Goal: Information Seeking & Learning: Learn about a topic

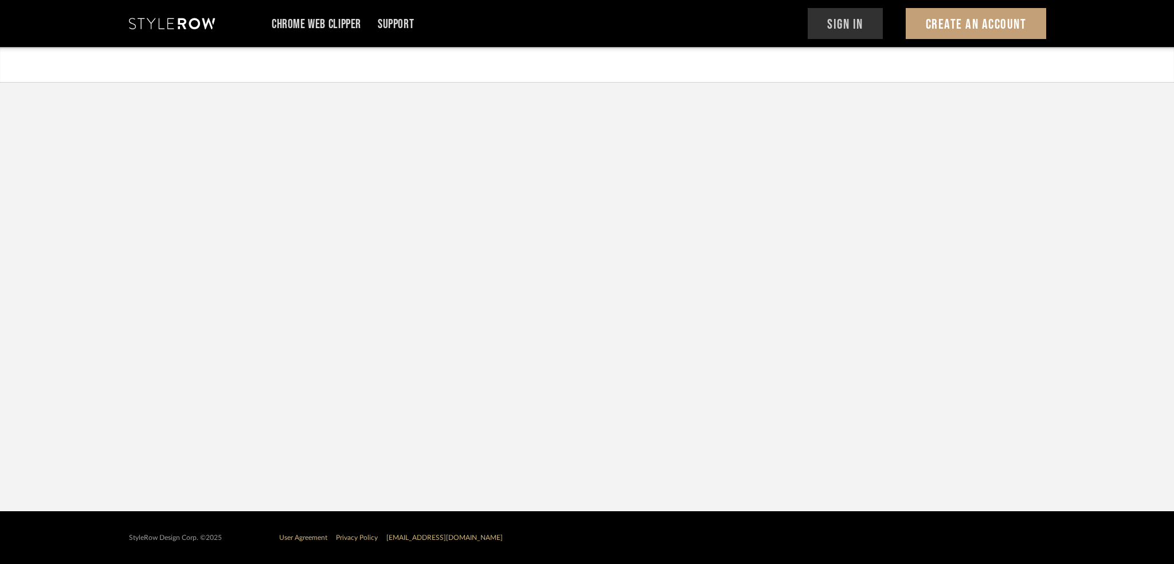
click at [854, 23] on button "Sign In" at bounding box center [846, 23] width 76 height 31
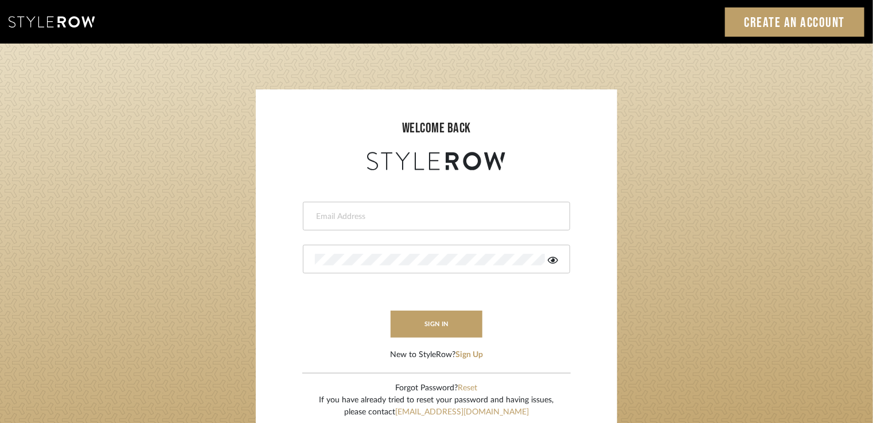
drag, startPoint x: 0, startPoint y: 0, endPoint x: 362, endPoint y: 218, distance: 423.1
click at [362, 218] on input "email" at bounding box center [435, 216] width 240 height 11
type input "[EMAIL_ADDRESS][PERSON_NAME][DOMAIN_NAME]"
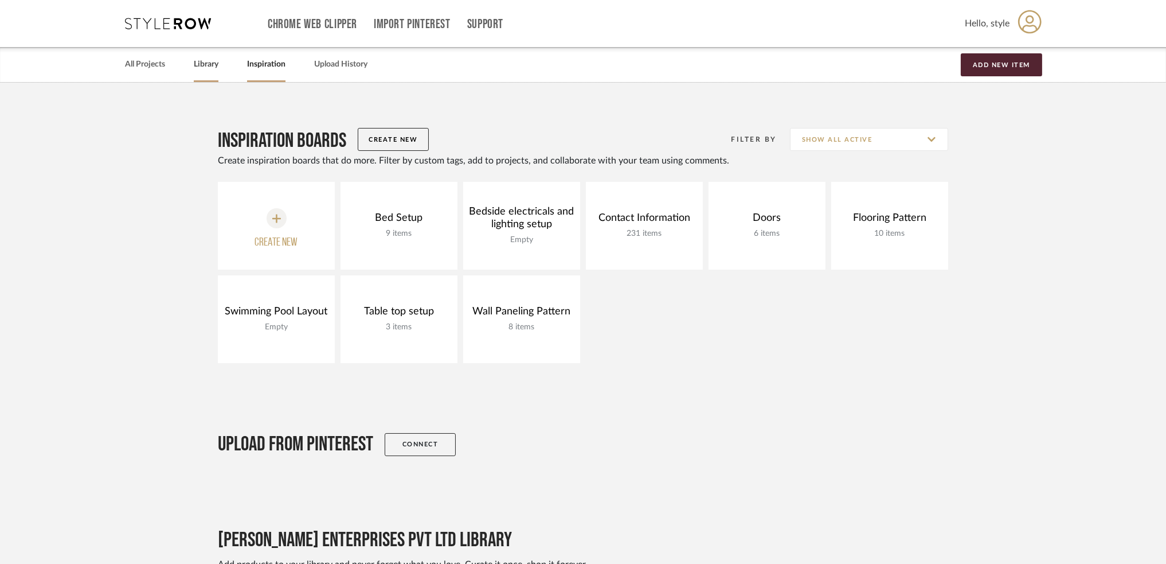
click at [213, 71] on link "Library" at bounding box center [206, 64] width 25 height 15
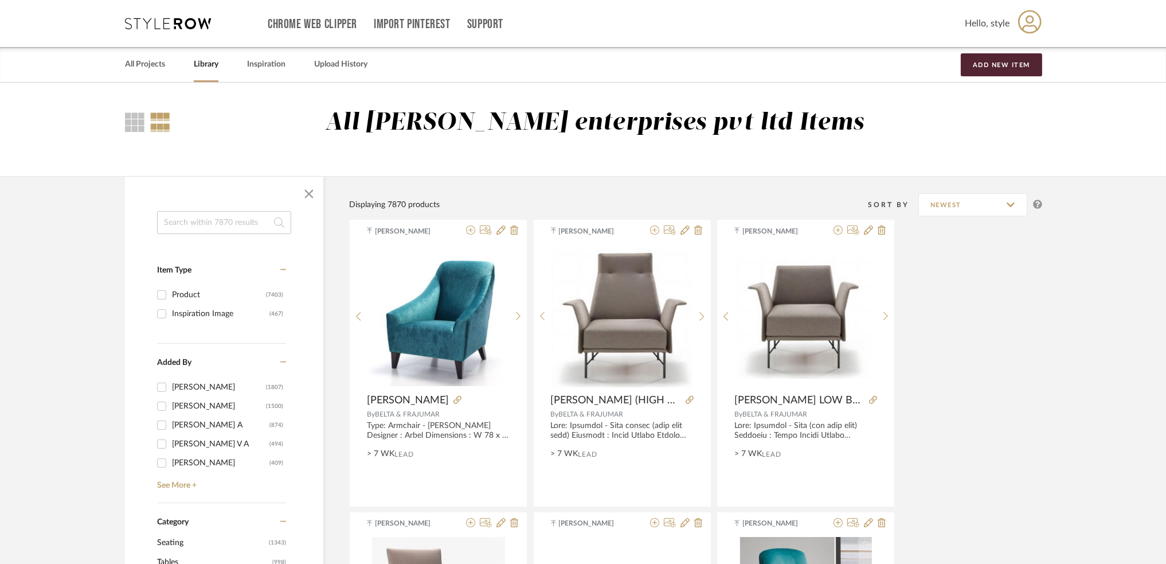
click at [197, 225] on input at bounding box center [224, 222] width 134 height 23
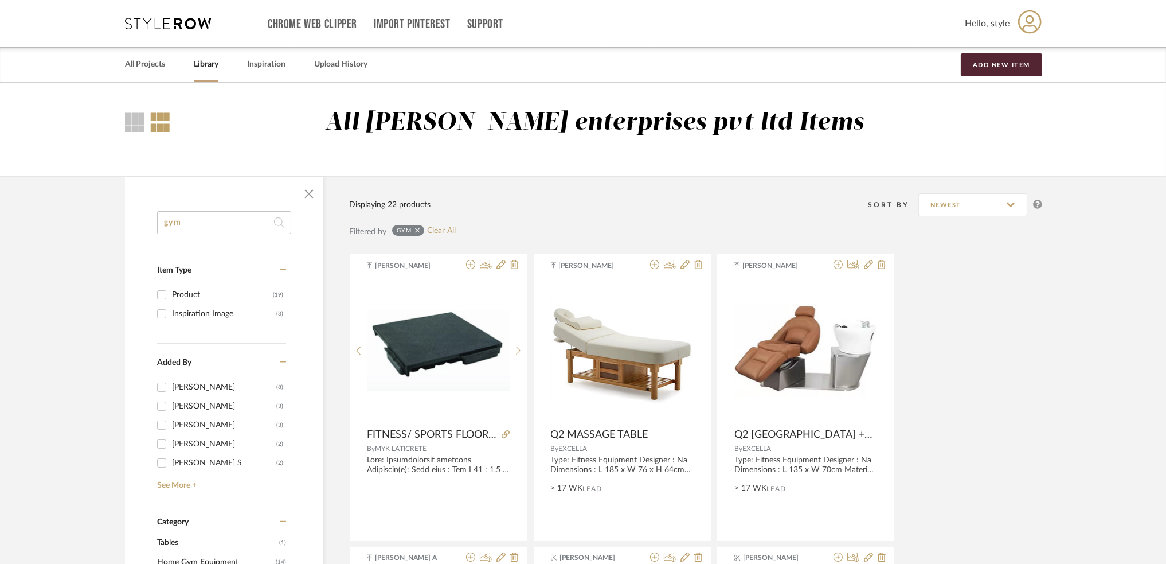
scroll to position [76, 0]
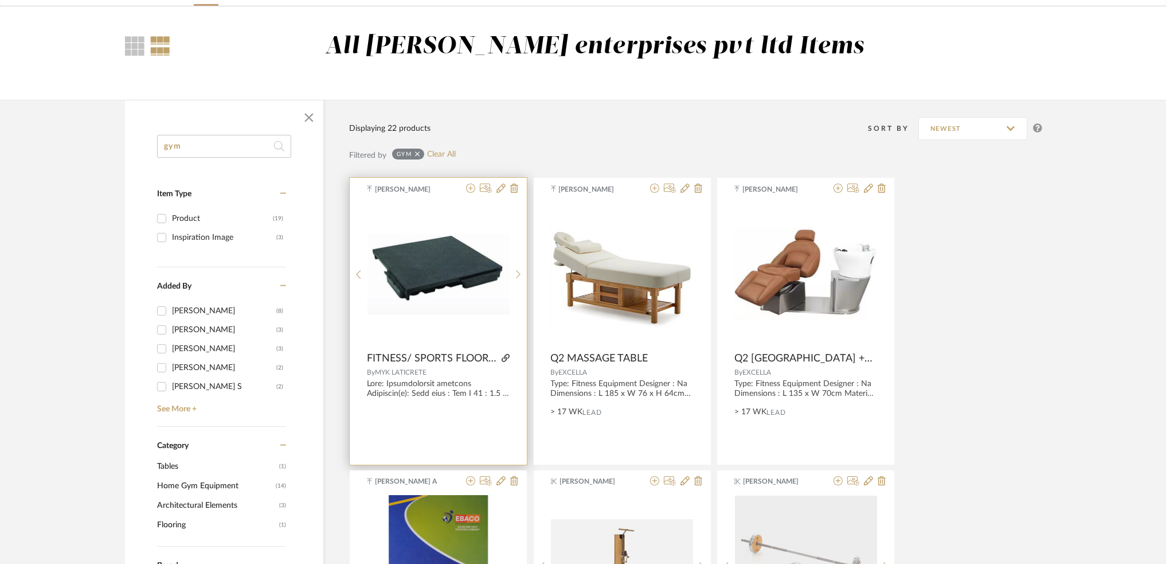
type input "gym"
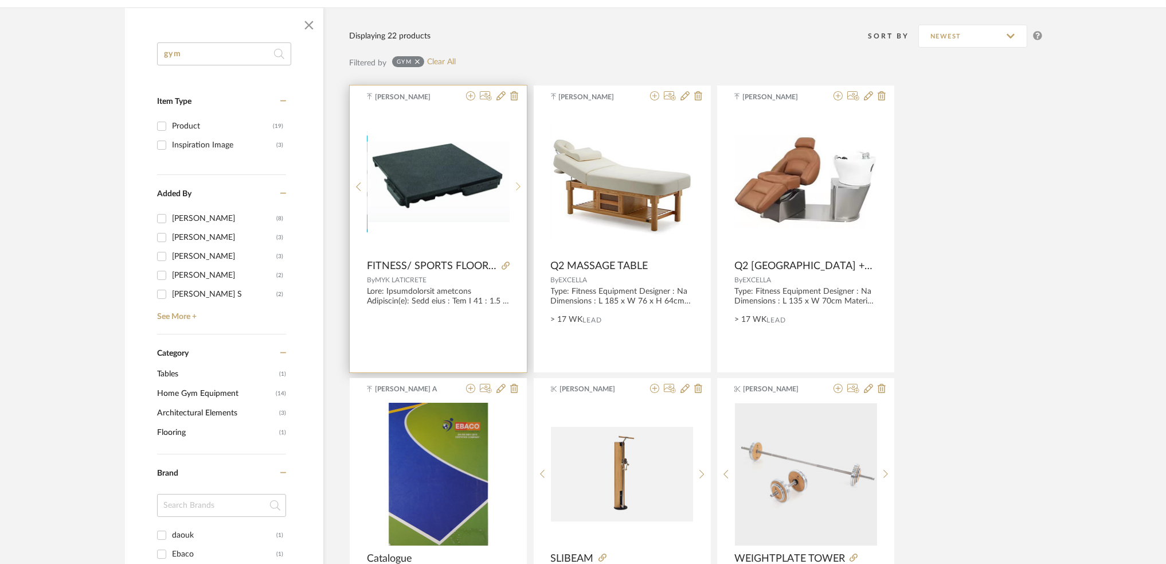
scroll to position [306, 0]
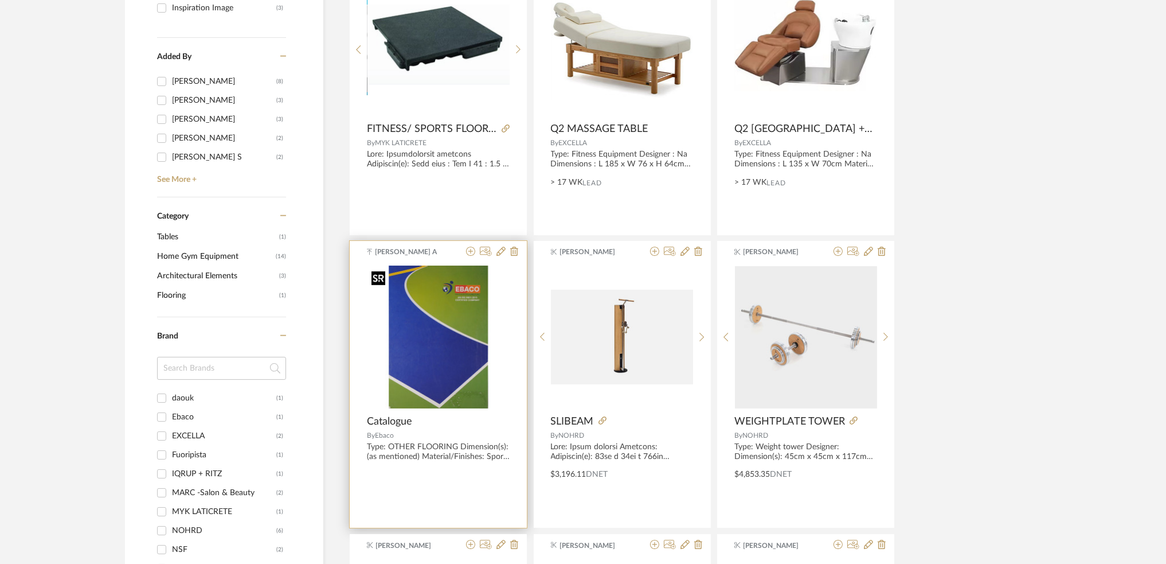
click at [433, 390] on img "0" at bounding box center [438, 336] width 143 height 143
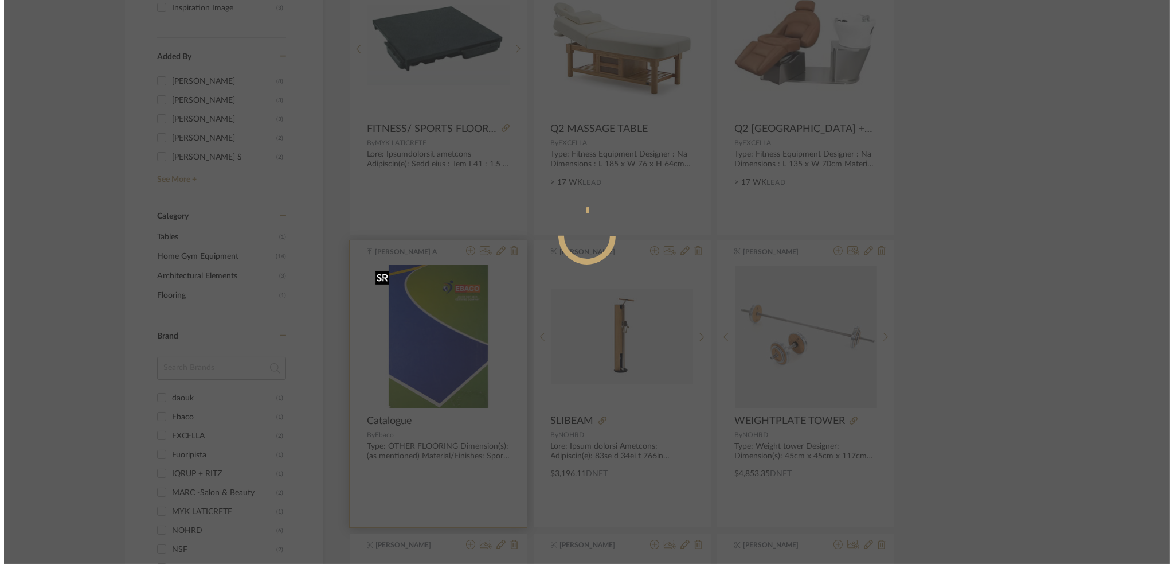
scroll to position [0, 0]
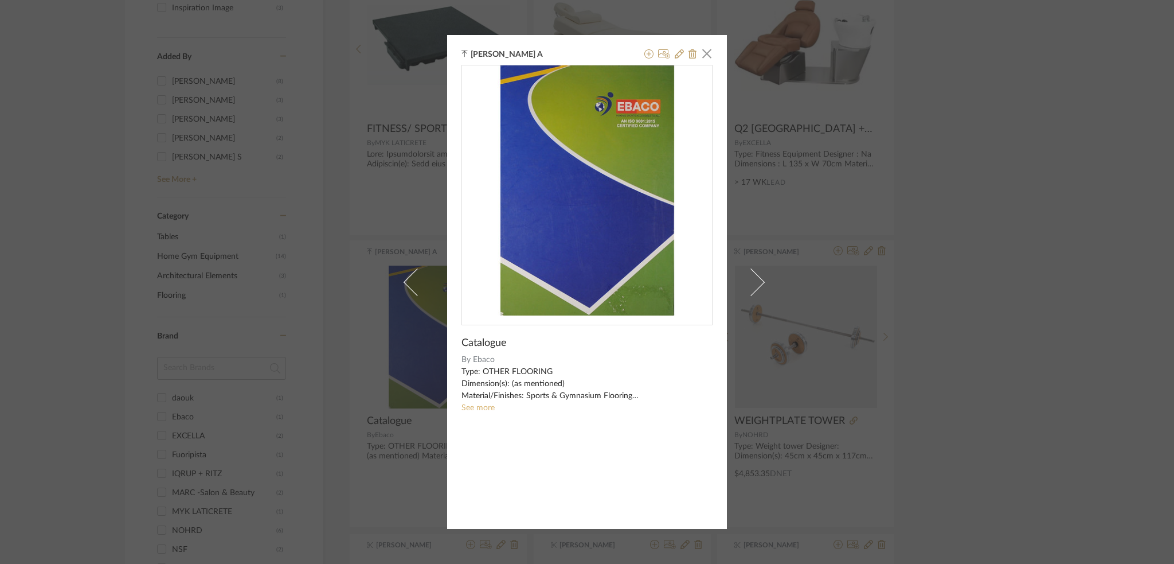
click at [472, 405] on link "See more" at bounding box center [478, 408] width 33 height 8
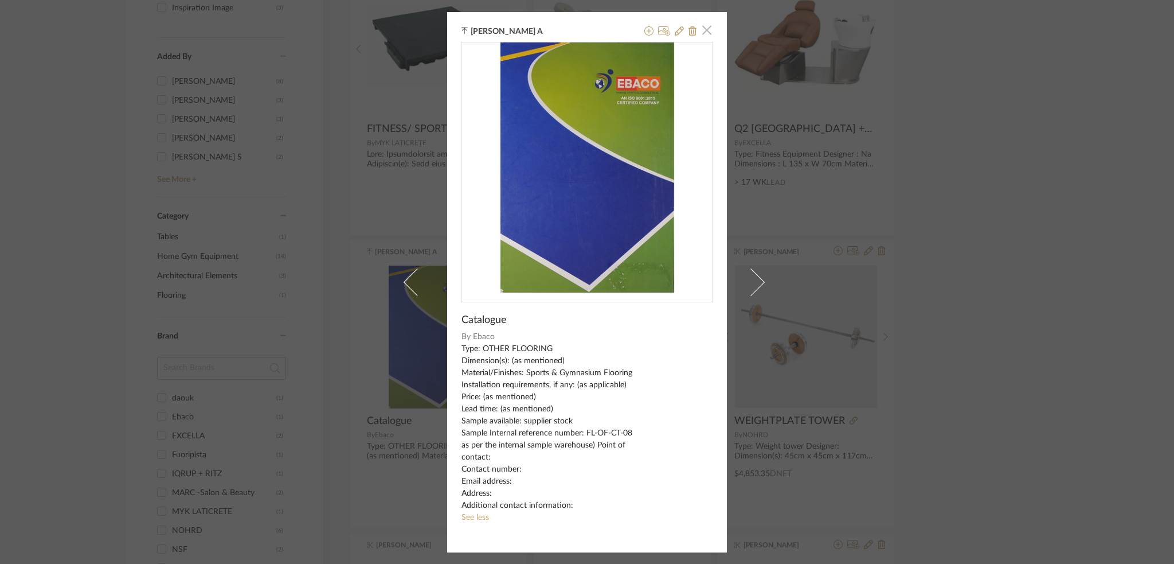
click at [700, 30] on span "button" at bounding box center [707, 30] width 23 height 23
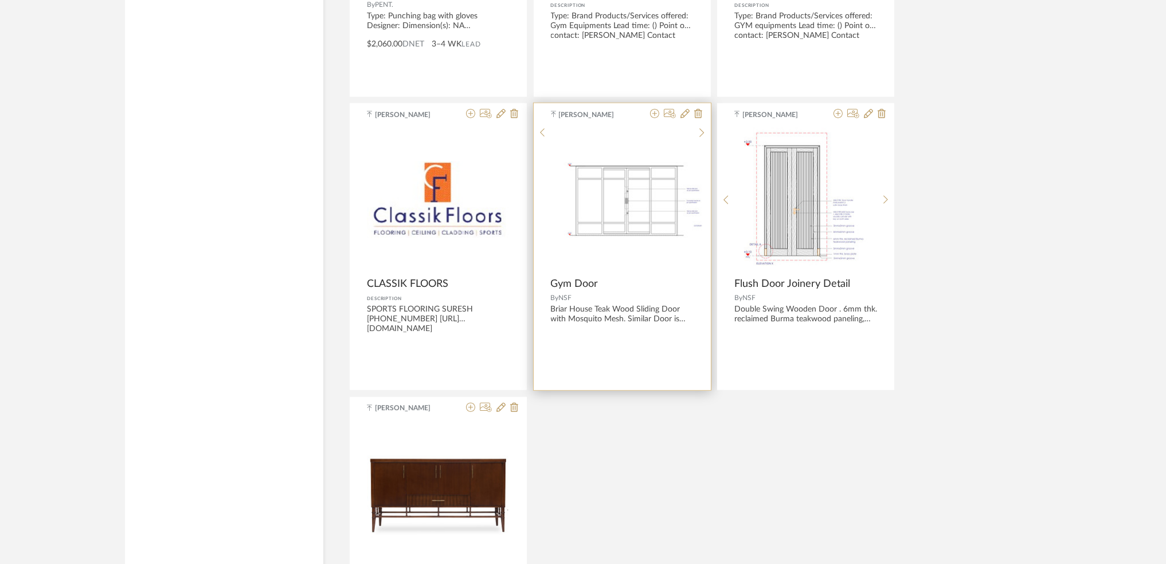
scroll to position [1911, 0]
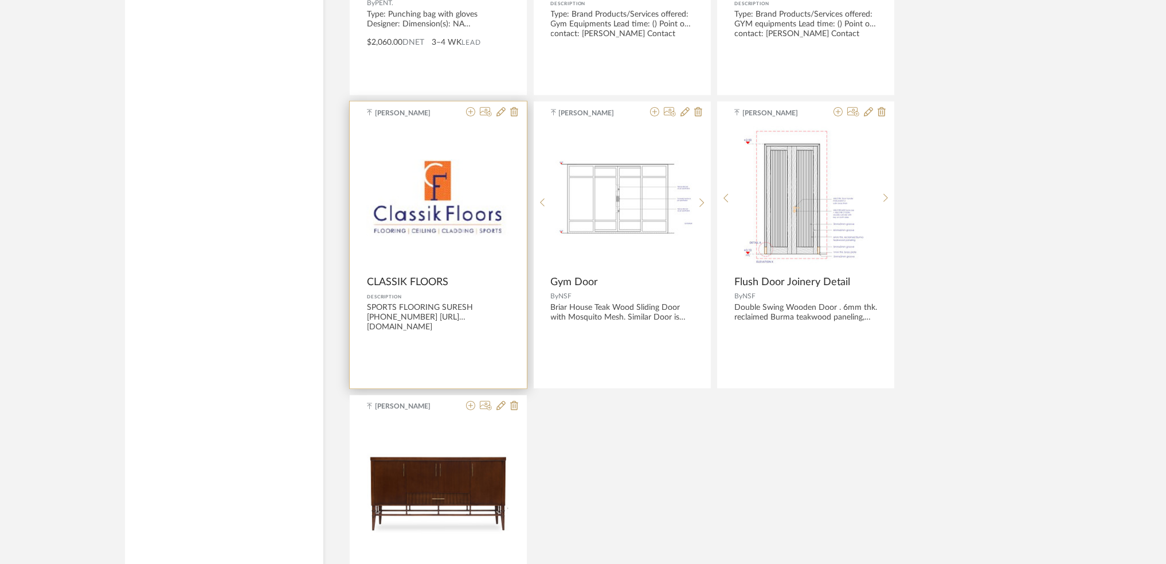
click at [463, 237] on div "0" at bounding box center [438, 197] width 143 height 143
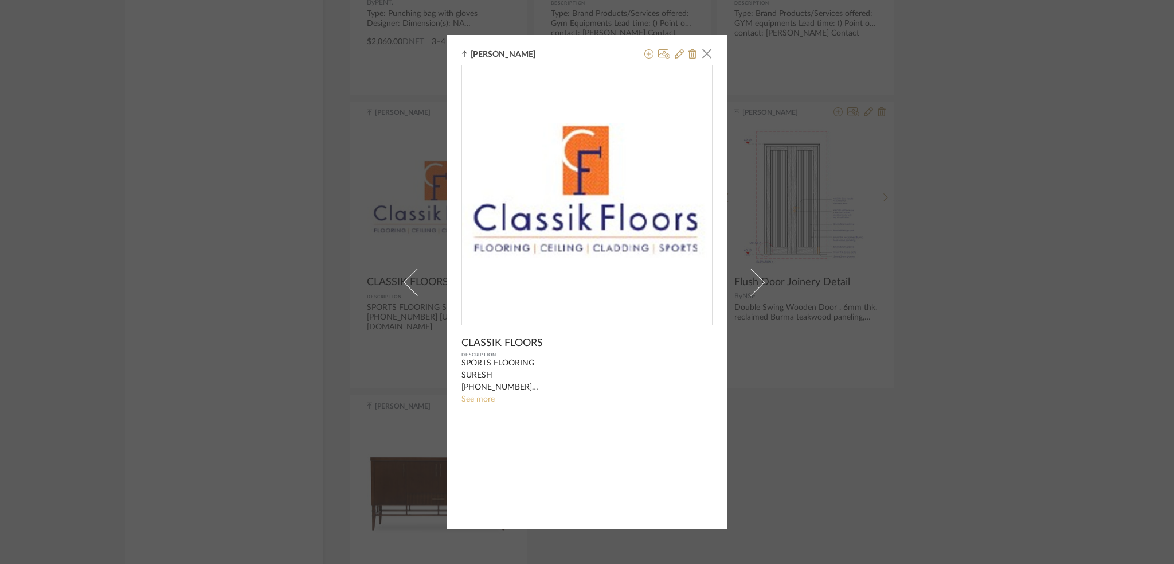
click at [471, 396] on link "See more" at bounding box center [478, 399] width 33 height 8
click at [702, 51] on span "button" at bounding box center [707, 53] width 23 height 23
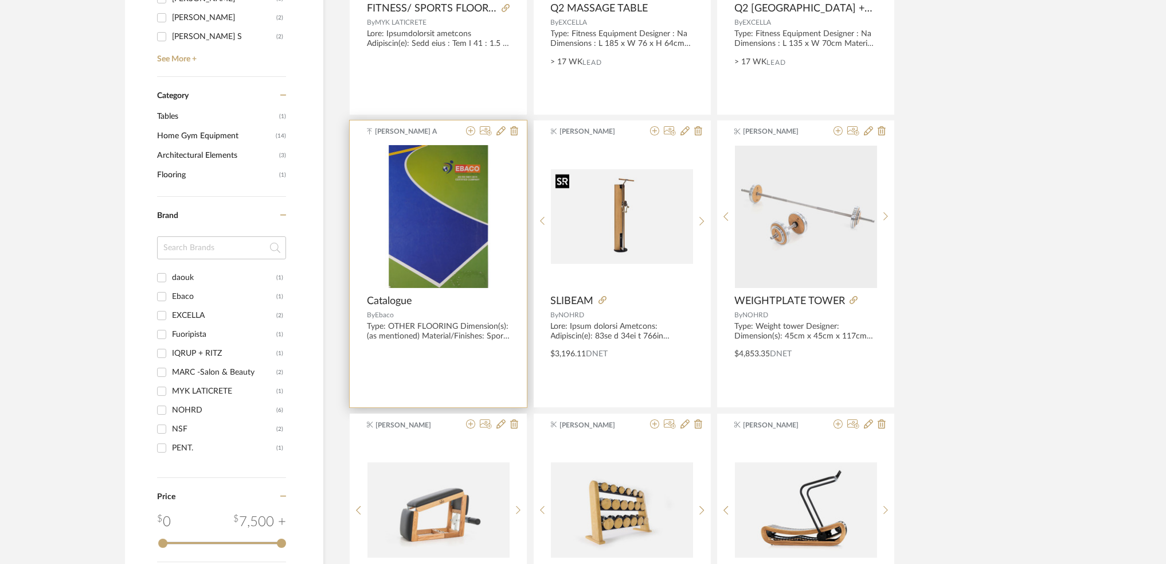
scroll to position [347, 0]
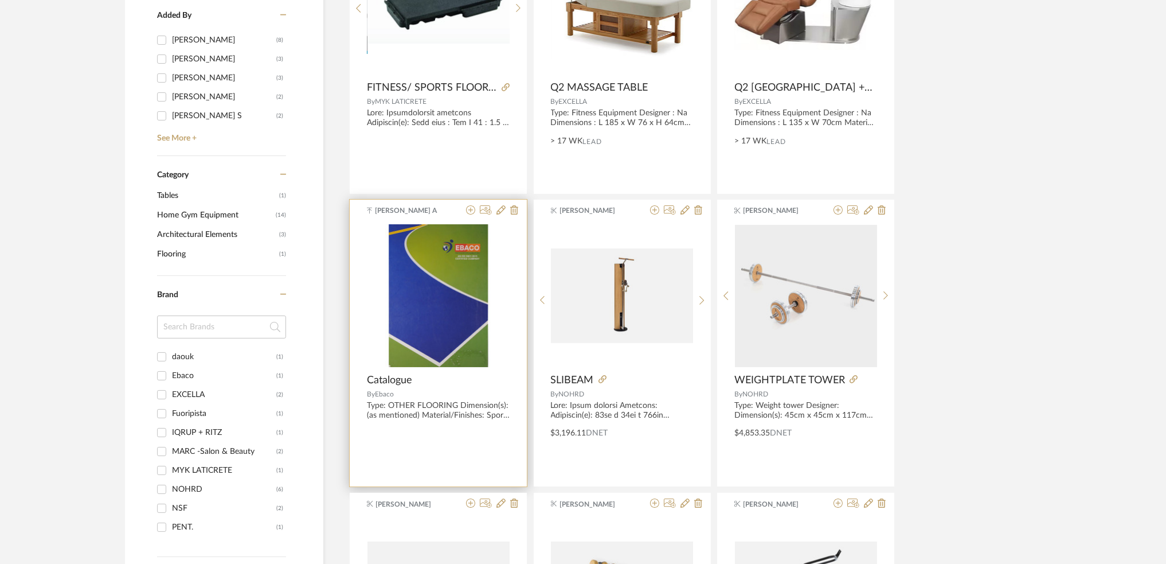
click at [430, 397] on div "By Ebaco" at bounding box center [438, 394] width 143 height 8
click at [440, 351] on img "0" at bounding box center [438, 295] width 143 height 143
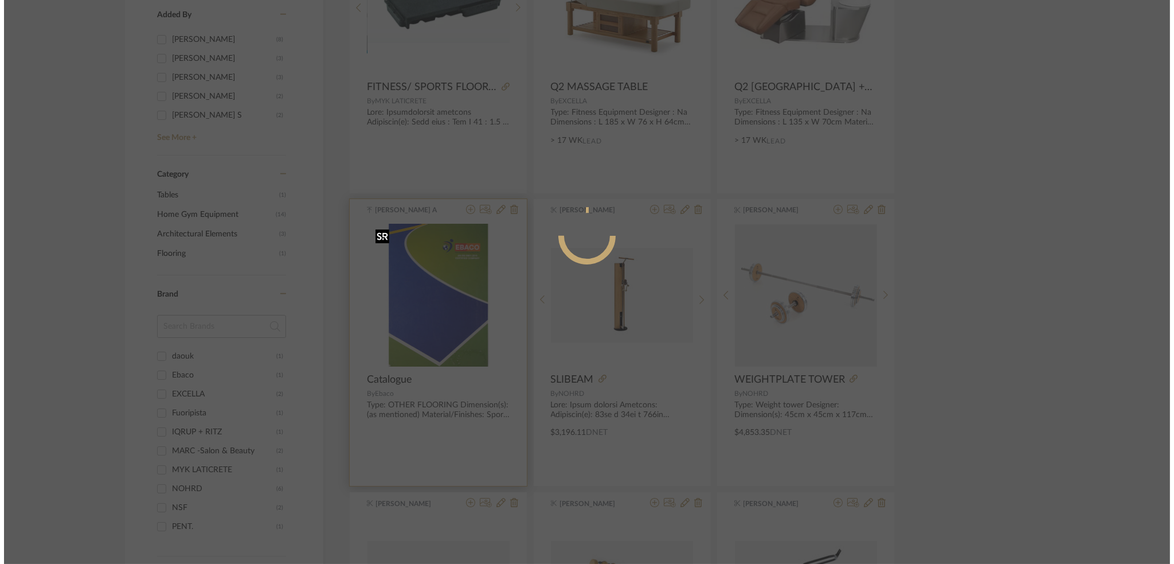
scroll to position [0, 0]
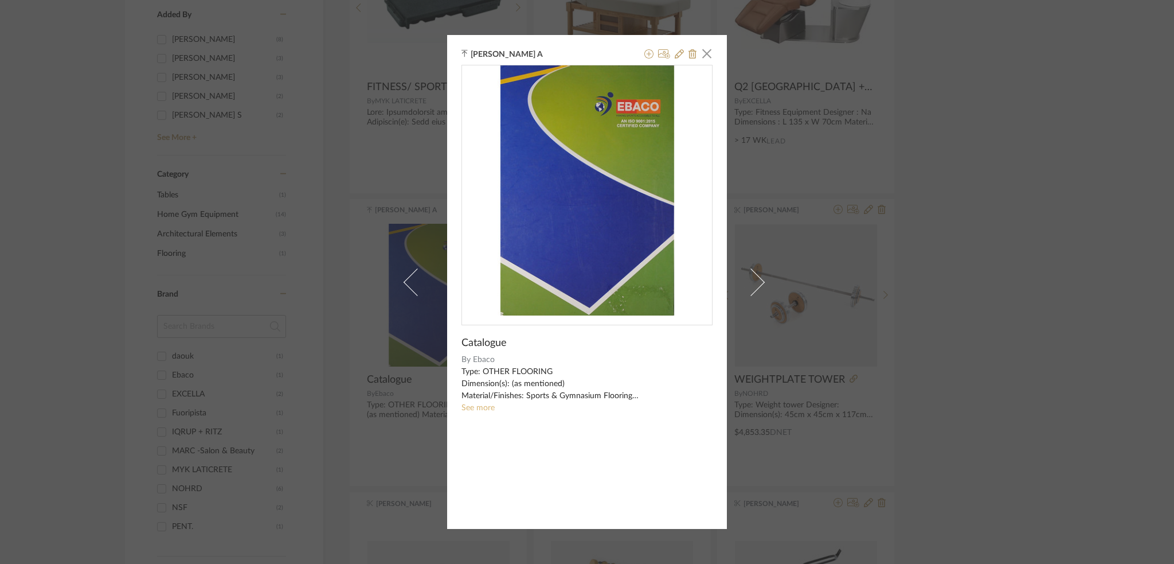
click at [476, 409] on link "See more" at bounding box center [478, 408] width 33 height 8
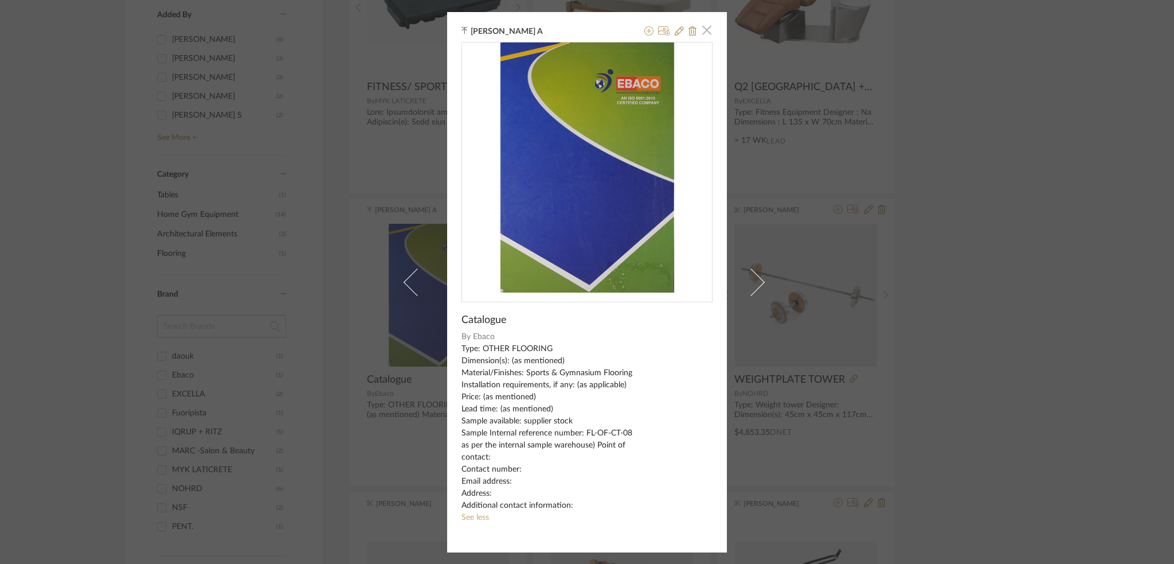
click at [706, 34] on span "button" at bounding box center [707, 30] width 23 height 23
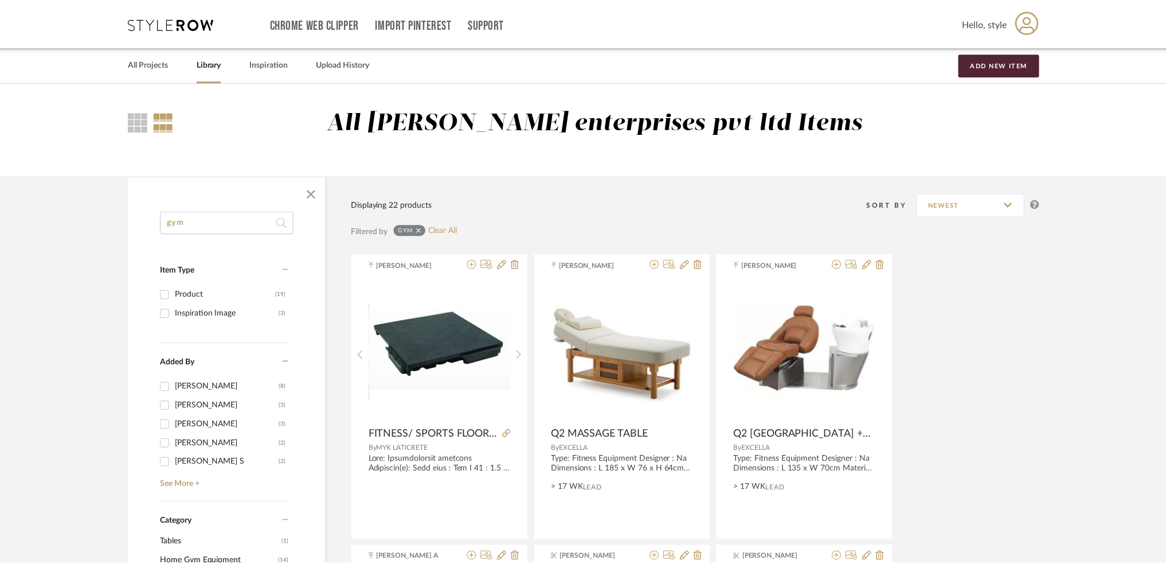
scroll to position [347, 0]
